Goal: Task Accomplishment & Management: Complete application form

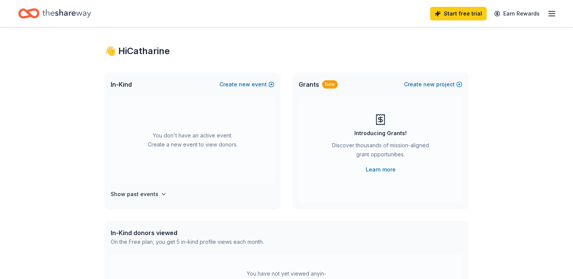
scroll to position [7, 0]
click at [240, 84] on button "Create new event" at bounding box center [247, 83] width 55 height 9
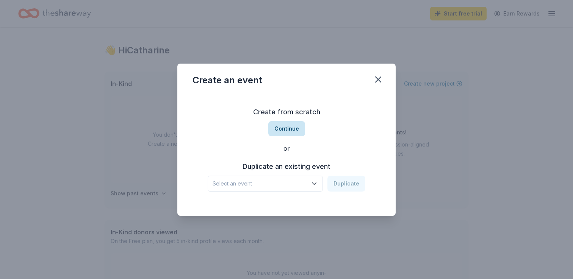
click at [283, 127] on button "Continue" at bounding box center [286, 128] width 37 height 15
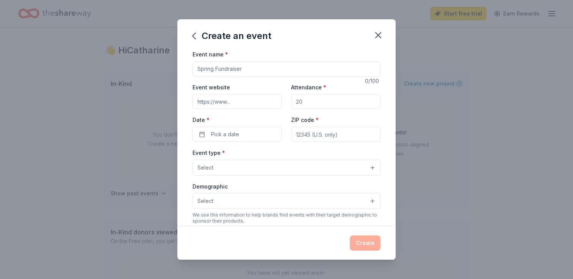
click at [237, 66] on input "Event name *" at bounding box center [287, 68] width 188 height 15
type input "St. Paul's Day School Parents' Night Out"
click at [230, 102] on input "Event website" at bounding box center [237, 101] width 89 height 15
paste input "https://stpaulsday.org/"
type input "https://stpaulsday.org/"
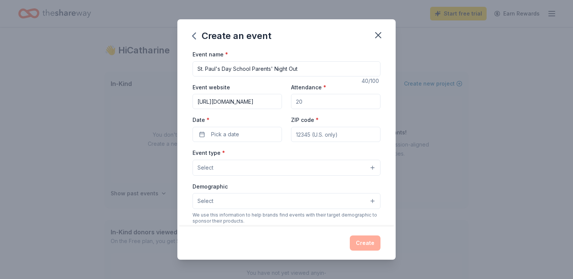
click at [322, 107] on input "Attendance *" at bounding box center [335, 101] width 89 height 15
type input "50"
click at [229, 132] on span "Pick a date" at bounding box center [225, 134] width 28 height 9
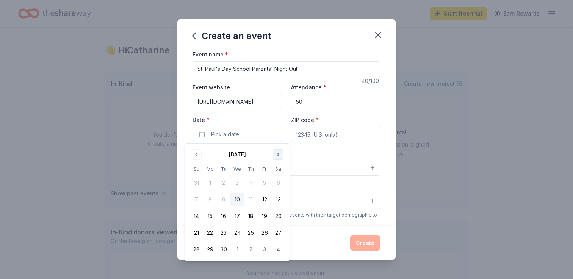
click at [276, 154] on button "Go to next month" at bounding box center [278, 154] width 11 height 11
click at [252, 218] on button "16" at bounding box center [251, 217] width 14 height 14
click at [328, 136] on input "ZIP code *" at bounding box center [335, 134] width 89 height 15
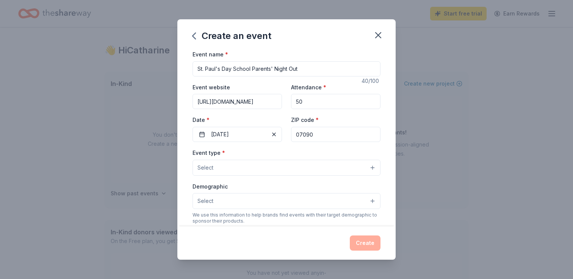
type input "07090"
click at [228, 160] on button "Select" at bounding box center [287, 168] width 188 height 16
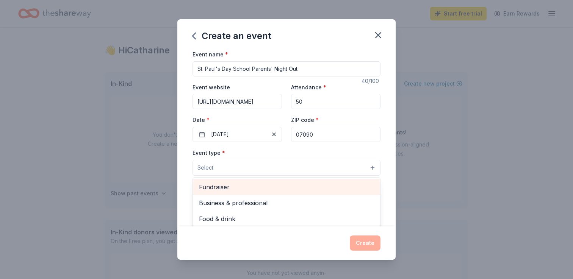
click at [240, 190] on span "Fundraiser" at bounding box center [286, 187] width 175 height 10
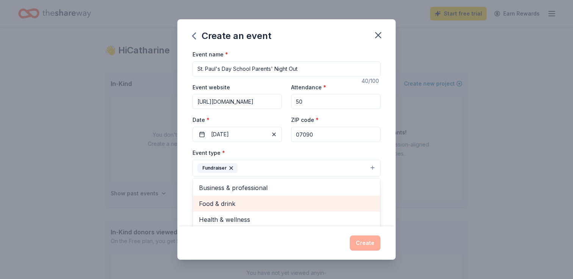
scroll to position [9, 0]
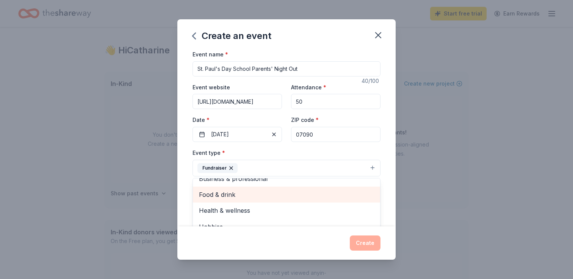
click at [265, 200] on div "Food & drink" at bounding box center [286, 195] width 187 height 16
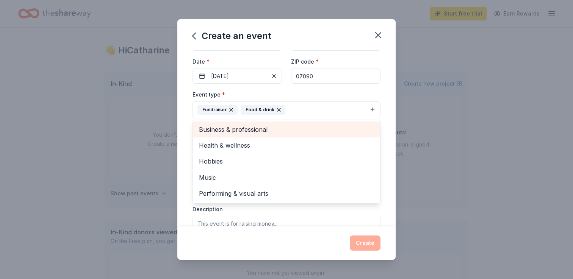
scroll to position [62, 0]
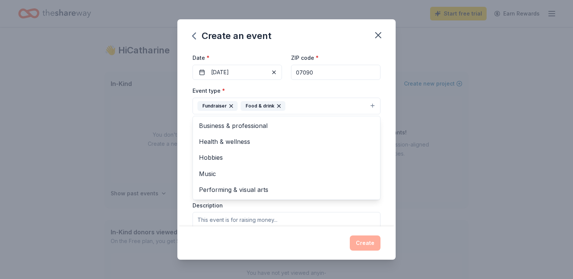
click at [188, 127] on div "Event name * St. Paul's Day School Parents' Night Out 40 /100 Event website htt…" at bounding box center [286, 138] width 218 height 177
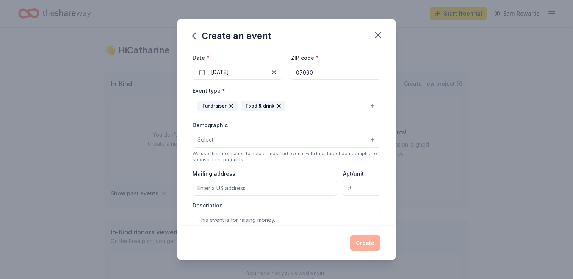
click at [230, 138] on button "Select" at bounding box center [287, 140] width 188 height 16
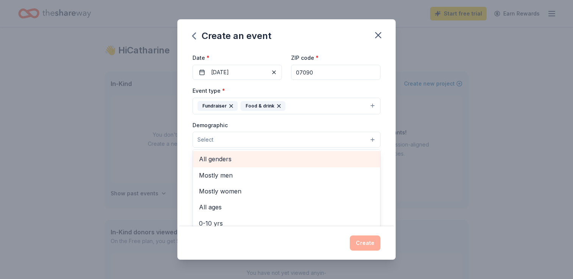
click at [261, 159] on span "All genders" at bounding box center [286, 159] width 175 height 10
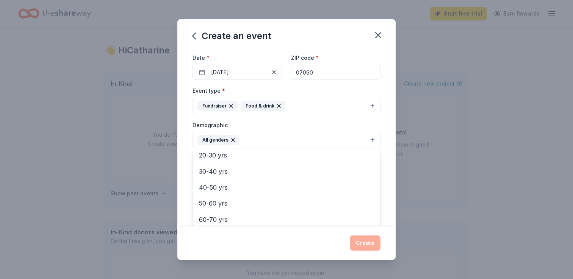
scroll to position [86, 0]
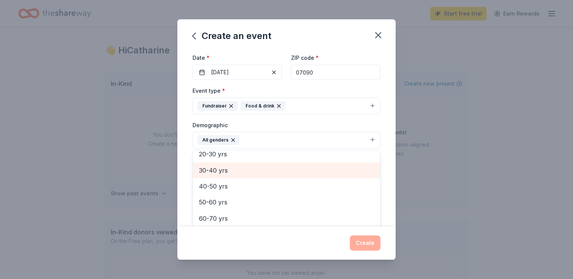
click at [259, 175] on span "30-40 yrs" at bounding box center [286, 171] width 175 height 10
click at [258, 173] on span "40-50 yrs" at bounding box center [286, 171] width 175 height 10
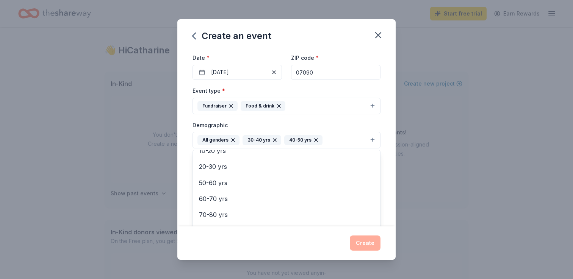
click at [185, 132] on div "Event name * St. Paul's Day School Parents' Night Out 40 /100 Event website htt…" at bounding box center [286, 138] width 218 height 177
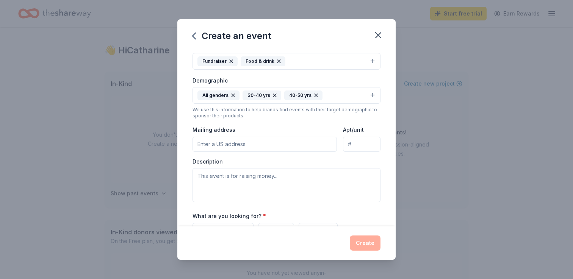
scroll to position [113, 0]
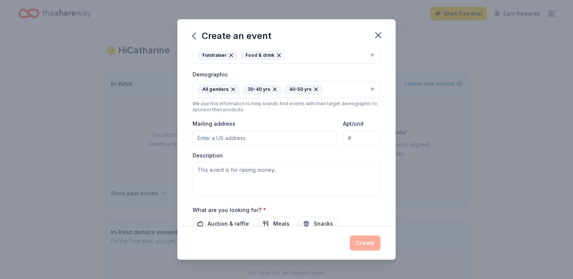
click at [226, 137] on input "Mailing address" at bounding box center [265, 138] width 144 height 15
type input "649 Hillcrest Avenue, Westfield, NJ, 07090"
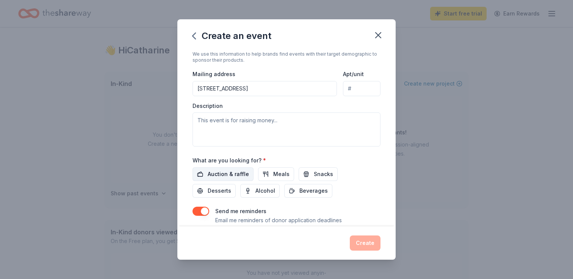
scroll to position [165, 0]
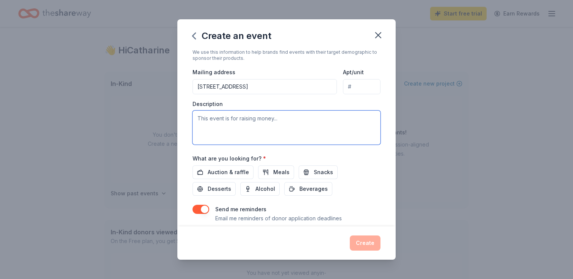
click at [221, 133] on textarea at bounding box center [287, 128] width 188 height 34
paste textarea "The Parents Organization of the Day School (PODS) invites you to participate in…"
type textarea "The Parents Organization of the Day School (PODS) invites you to participate in…"
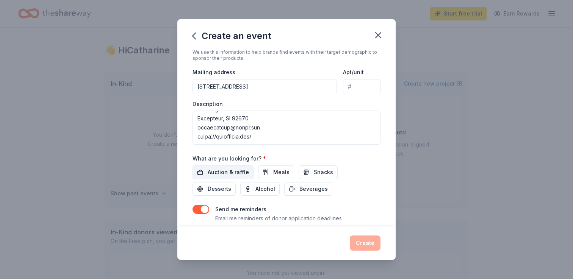
click at [220, 172] on span "Auction & raffle" at bounding box center [228, 172] width 41 height 9
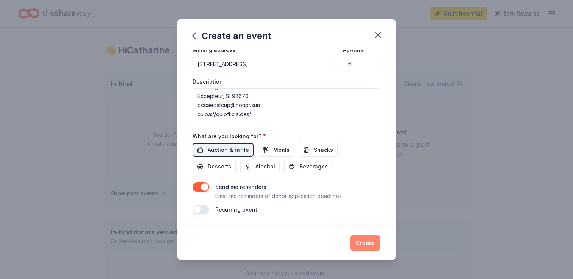
click at [358, 244] on button "Create" at bounding box center [365, 243] width 31 height 15
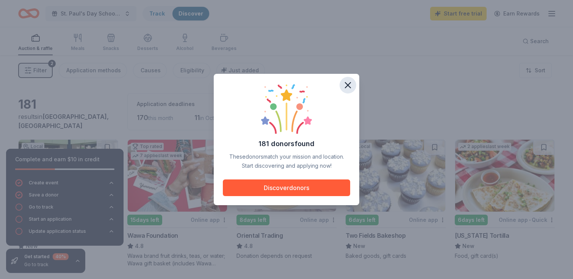
click at [346, 86] on icon "button" at bounding box center [348, 85] width 11 height 11
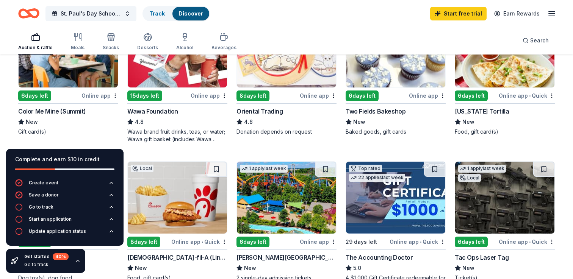
scroll to position [124, 0]
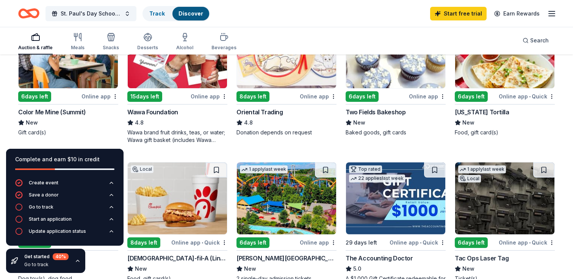
click at [102, 96] on div "Online app" at bounding box center [100, 96] width 37 height 9
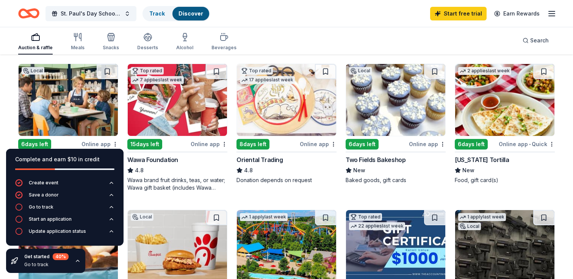
scroll to position [76, 0]
click at [165, 108] on img at bounding box center [177, 100] width 99 height 72
click at [385, 114] on img at bounding box center [395, 100] width 99 height 72
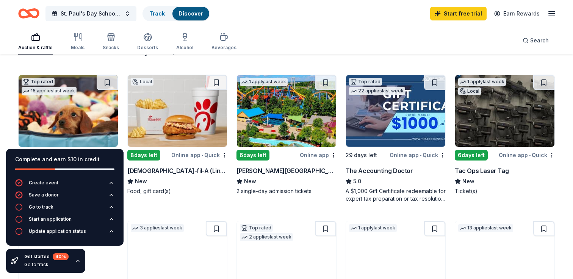
scroll to position [202, 0]
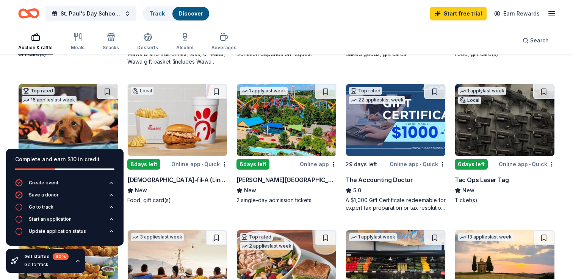
click at [504, 117] on img at bounding box center [504, 120] width 99 height 72
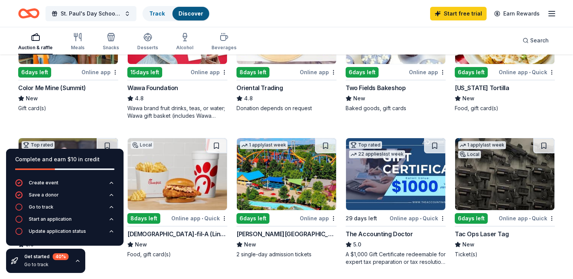
scroll to position [157, 0]
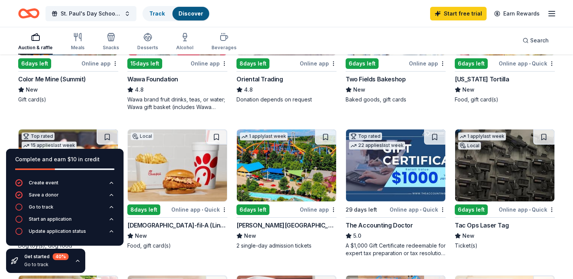
click at [289, 174] on img at bounding box center [286, 166] width 99 height 72
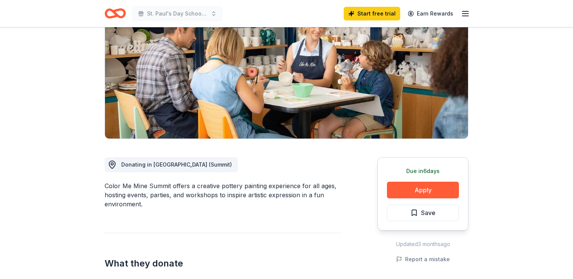
scroll to position [92, 0]
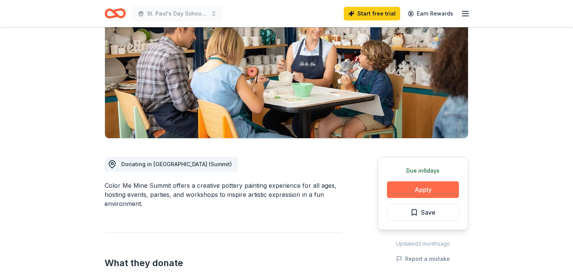
click at [424, 194] on button "Apply" at bounding box center [423, 190] width 72 height 17
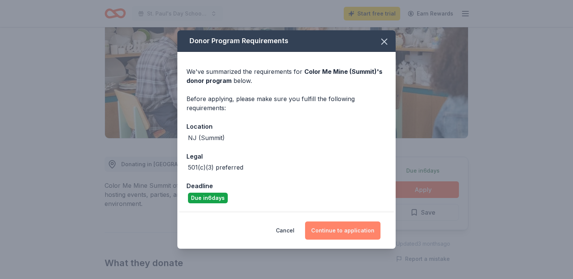
click at [327, 229] on button "Continue to application" at bounding box center [342, 231] width 75 height 18
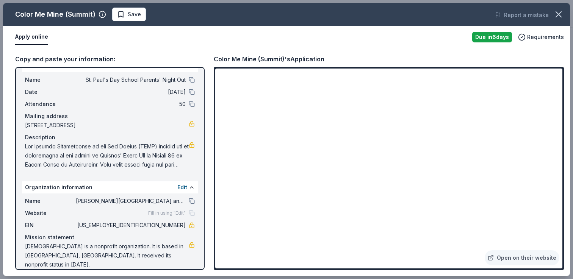
scroll to position [0, 0]
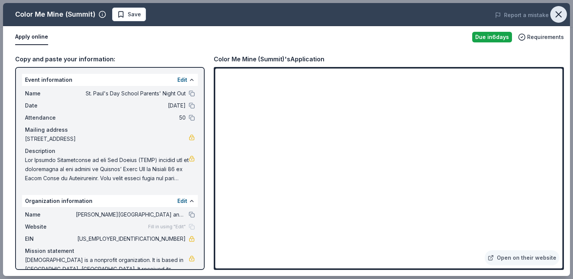
click at [559, 14] on icon "button" at bounding box center [558, 14] width 5 height 5
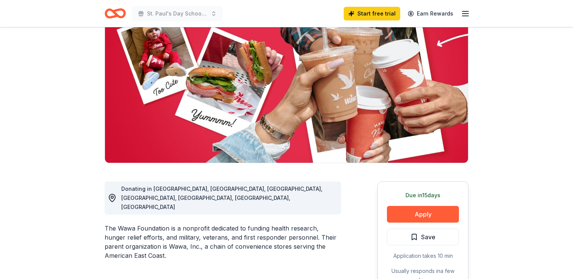
scroll to position [159, 0]
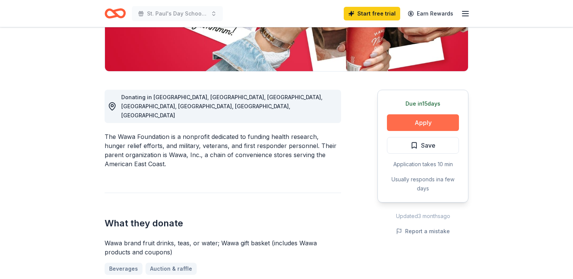
click at [437, 128] on button "Apply" at bounding box center [423, 123] width 72 height 17
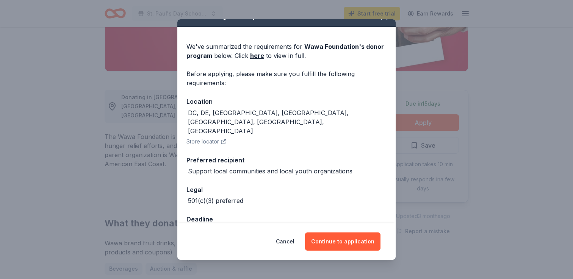
scroll to position [18, 0]
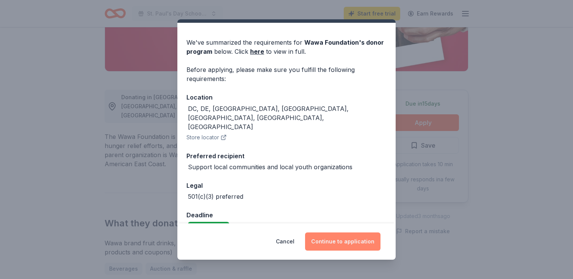
click at [336, 243] on button "Continue to application" at bounding box center [342, 242] width 75 height 18
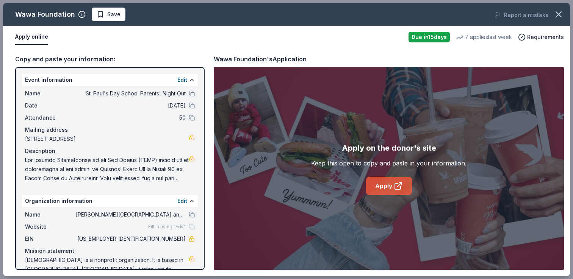
click at [396, 190] on icon at bounding box center [398, 187] width 6 height 6
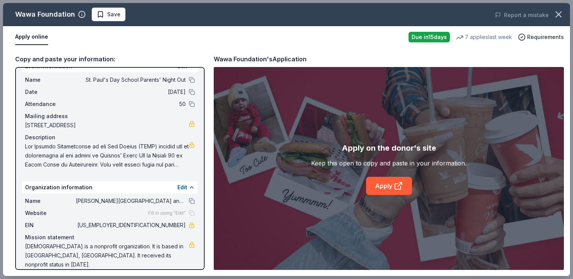
scroll to position [0, 0]
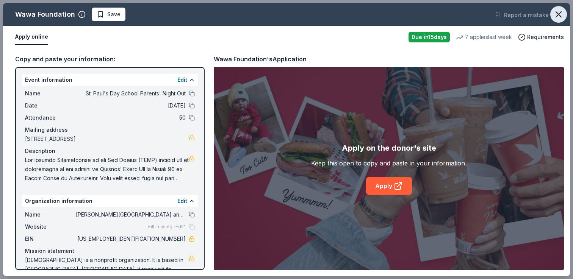
click at [560, 13] on icon "button" at bounding box center [559, 14] width 11 height 11
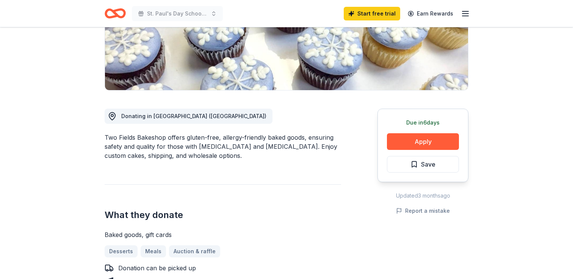
scroll to position [144, 0]
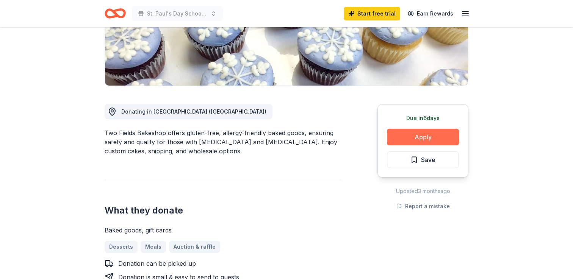
click at [411, 135] on button "Apply" at bounding box center [423, 137] width 72 height 17
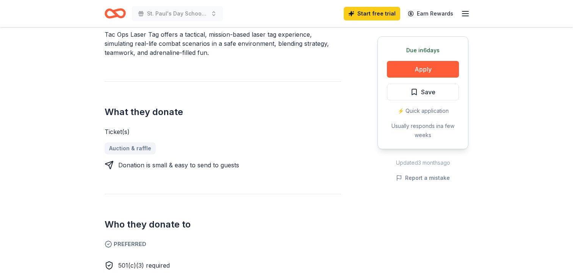
scroll to position [135, 0]
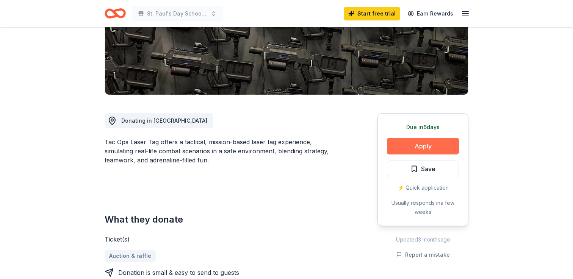
click at [413, 150] on button "Apply" at bounding box center [423, 146] width 72 height 17
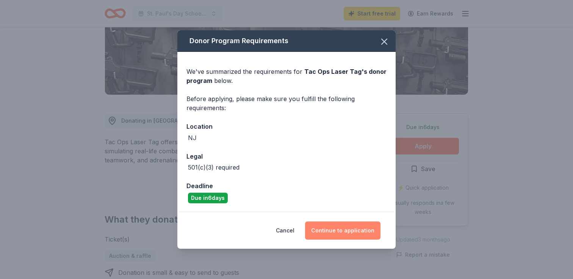
click at [345, 233] on button "Continue to application" at bounding box center [342, 231] width 75 height 18
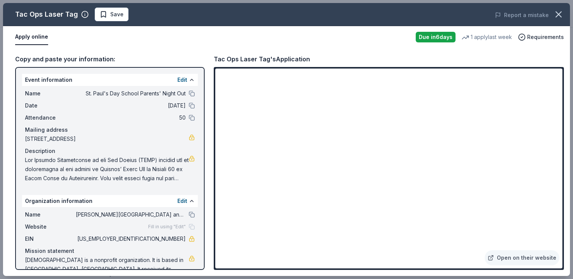
click at [64, 124] on div "Name St. Paul's Day School Parents' Night Out Date 10/16/25 Attendance 50 Maili…" at bounding box center [110, 136] width 176 height 100
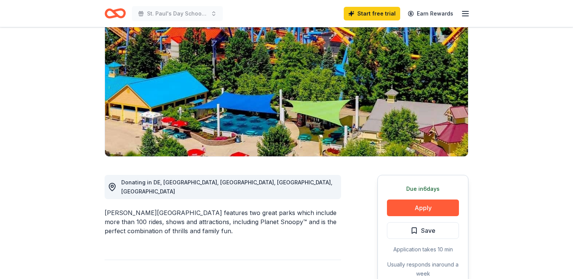
scroll to position [80, 0]
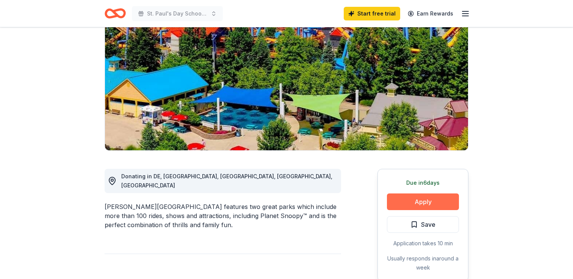
click at [421, 204] on button "Apply" at bounding box center [423, 202] width 72 height 17
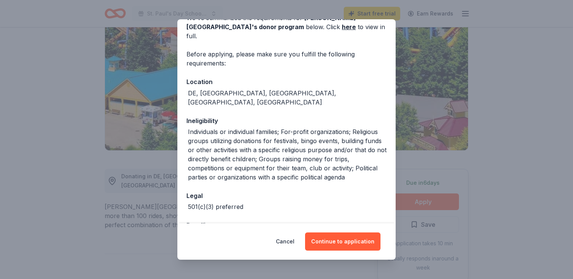
scroll to position [112, 0]
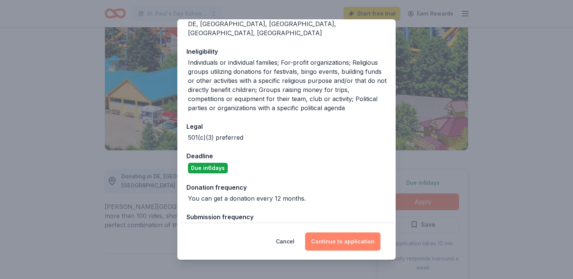
click at [342, 241] on button "Continue to application" at bounding box center [342, 242] width 75 height 18
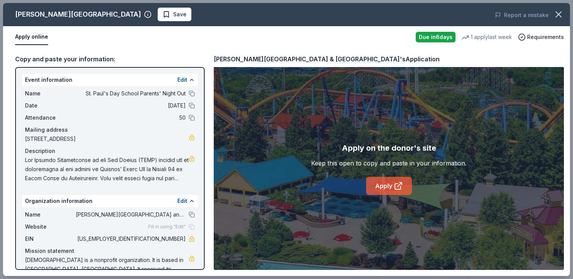
click at [386, 186] on link "Apply" at bounding box center [389, 186] width 46 height 18
